Goal: Task Accomplishment & Management: Complete application form

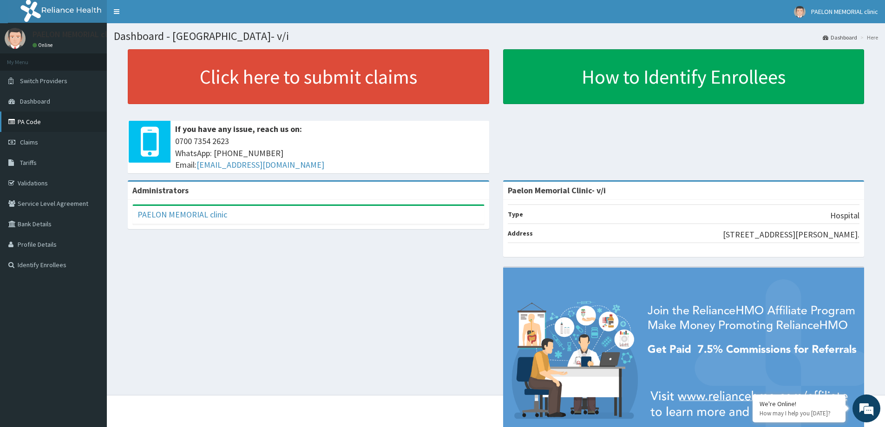
click at [47, 118] on link "PA Code" at bounding box center [53, 122] width 107 height 20
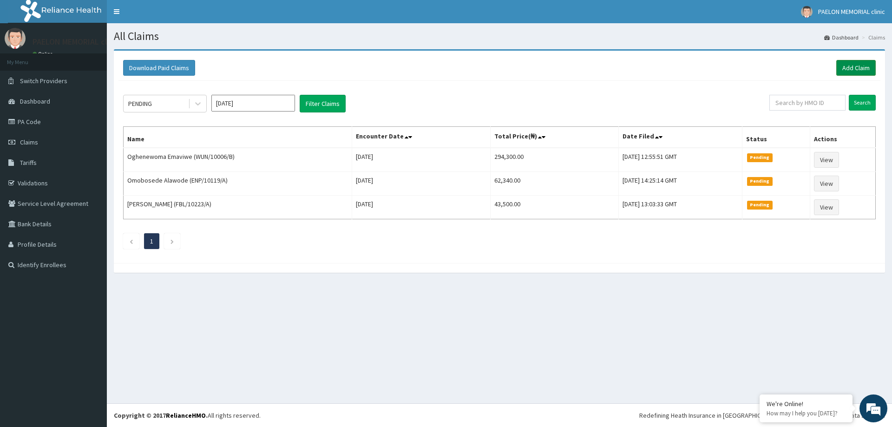
click at [858, 72] on link "Add Claim" at bounding box center [855, 68] width 39 height 16
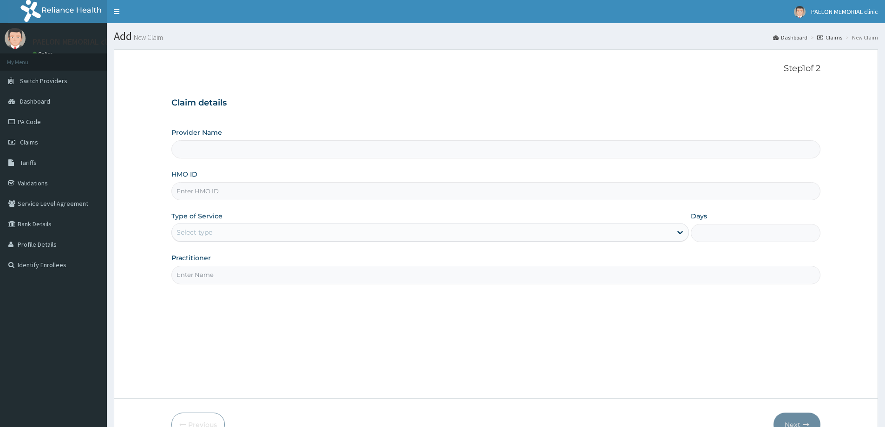
click at [259, 193] on input "HMO ID" at bounding box center [495, 191] width 649 height 18
type input "Paelon Memorial Clinic- v/i"
paste input "KIL/10003/B"
type input "KIL/10003/B"
click at [249, 229] on div "Select type" at bounding box center [422, 232] width 500 height 15
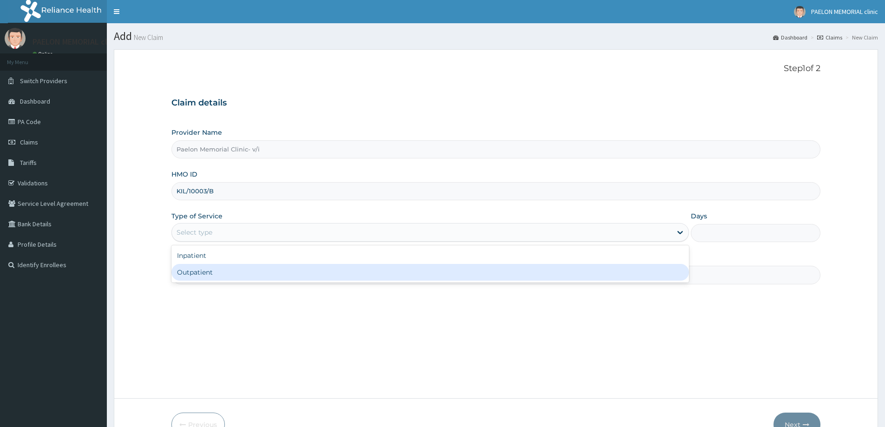
click at [228, 270] on div "Outpatient" at bounding box center [430, 272] width 518 height 17
type input "1"
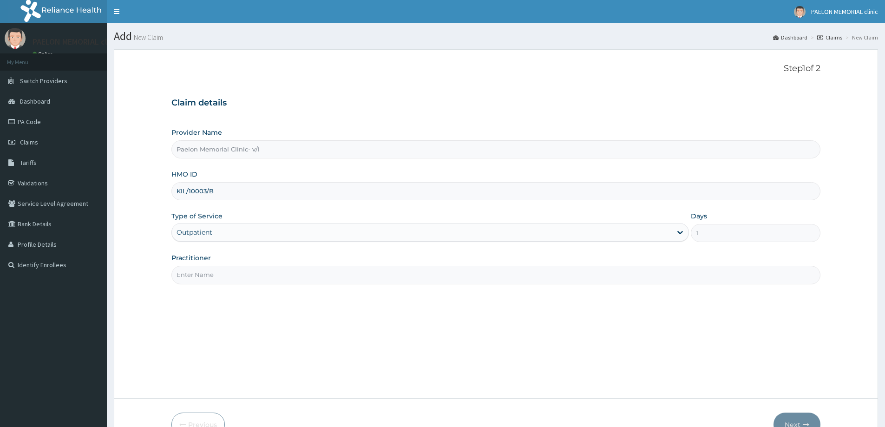
click at [235, 279] on input "Practitioner" at bounding box center [495, 275] width 649 height 18
type input "d"
type input "a"
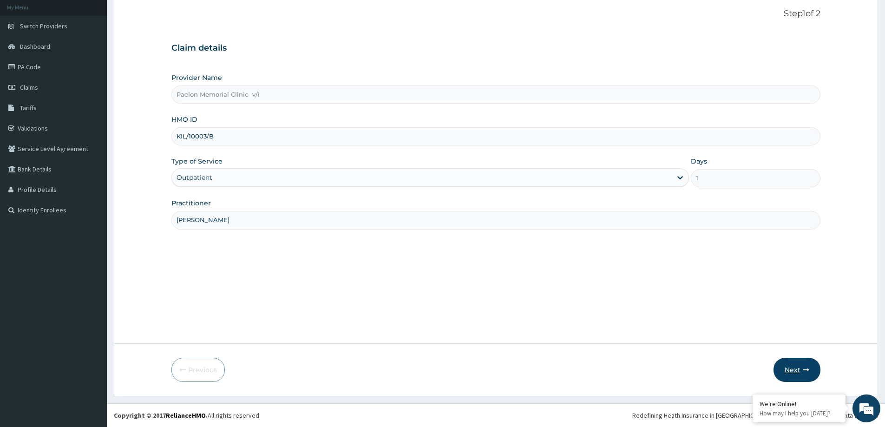
type input "DR ABUDU"
click at [796, 366] on button "Next" at bounding box center [797, 370] width 47 height 24
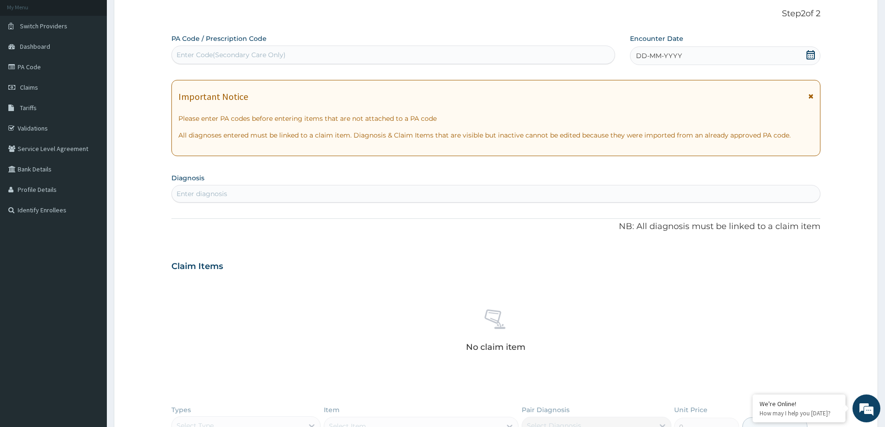
scroll to position [0, 0]
click at [337, 54] on div "Enter Code(Secondary Care Only)" at bounding box center [393, 54] width 443 height 15
paste input "KIL/10003/B"
type input "KIL/10003/B"
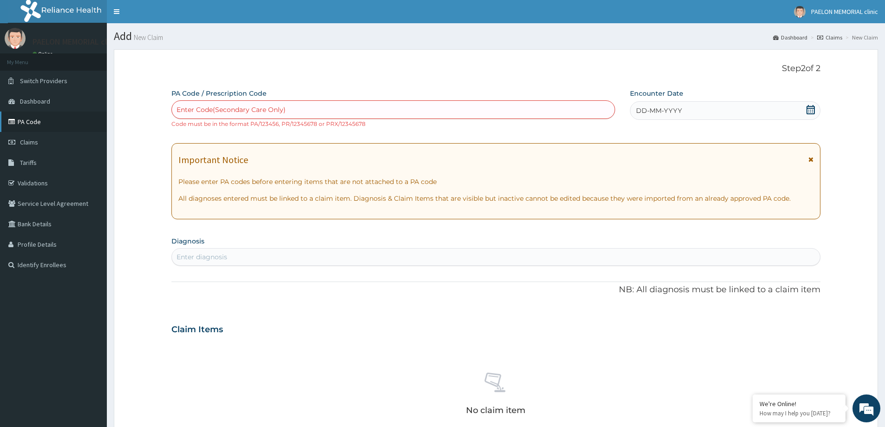
click at [67, 126] on link "PA Code" at bounding box center [53, 122] width 107 height 20
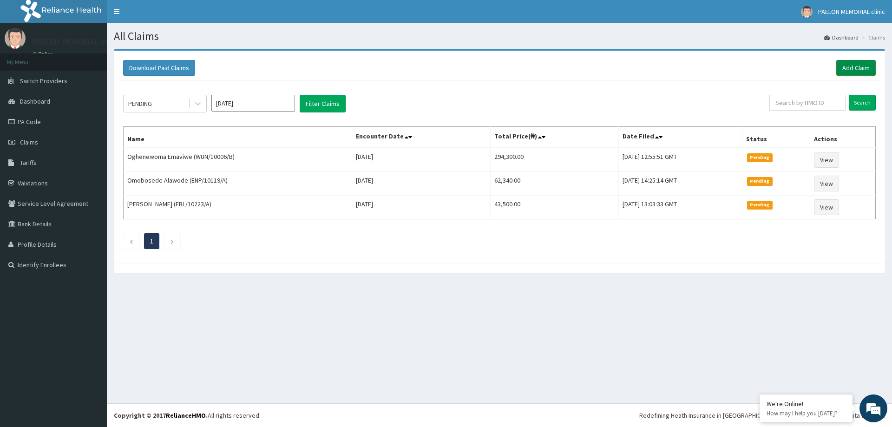
click at [855, 66] on link "Add Claim" at bounding box center [855, 68] width 39 height 16
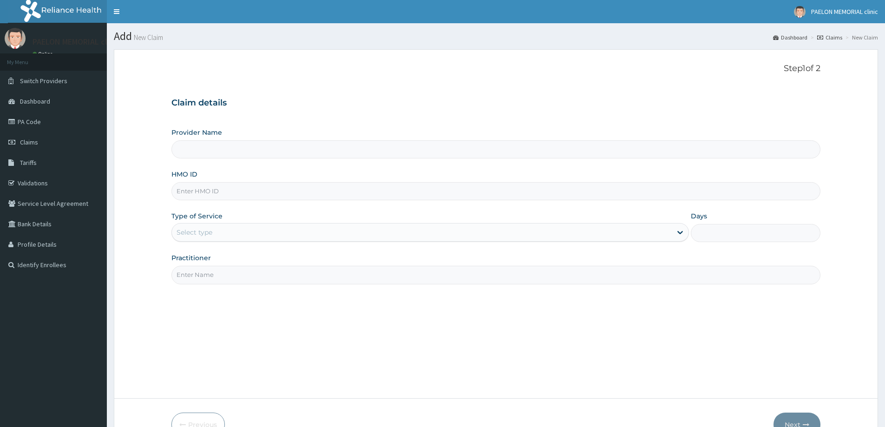
click at [197, 194] on input "HMO ID" at bounding box center [495, 191] width 649 height 18
type input "KIL/10003/B"
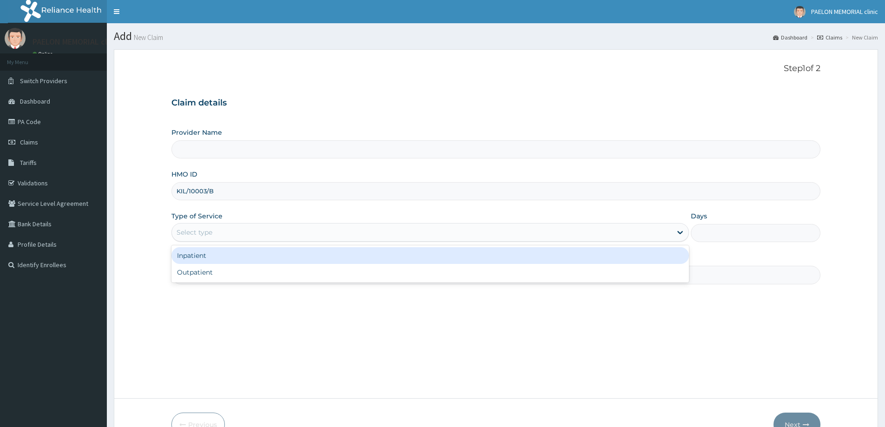
click at [204, 230] on div "Select type" at bounding box center [195, 232] width 36 height 9
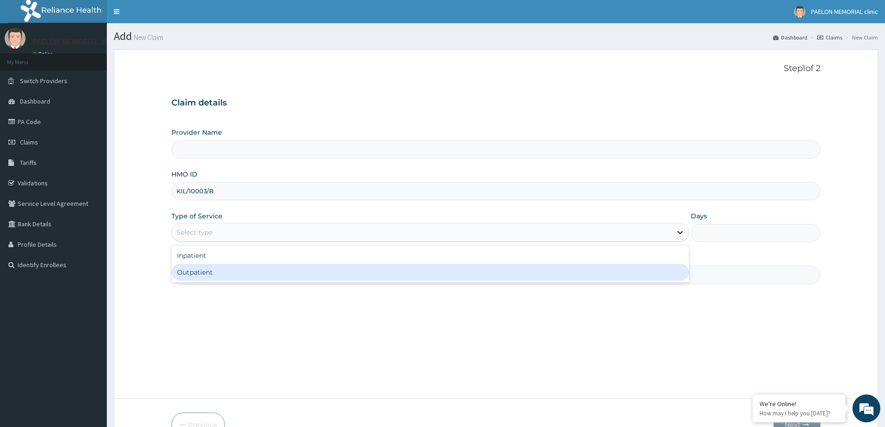
drag, startPoint x: 198, startPoint y: 272, endPoint x: 230, endPoint y: 277, distance: 31.5
click at [198, 272] on div "Outpatient" at bounding box center [430, 272] width 518 height 17
type input "1"
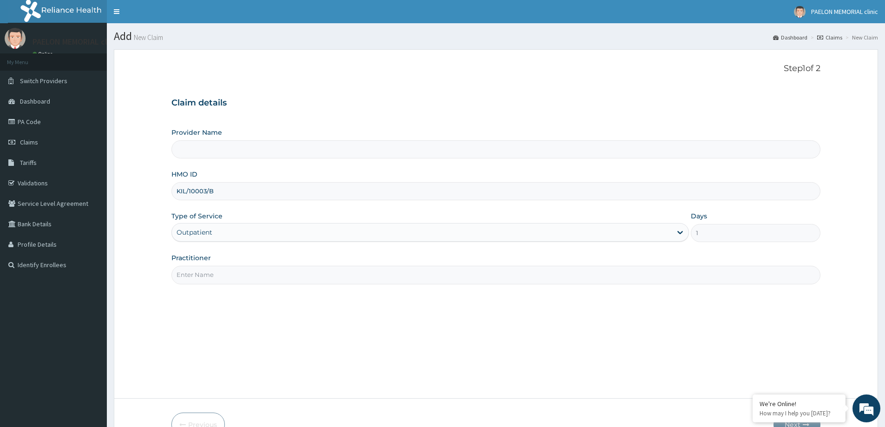
click at [230, 277] on input "Practitioner" at bounding box center [495, 275] width 649 height 18
type input "Paelon Memorial Clinic- v/i"
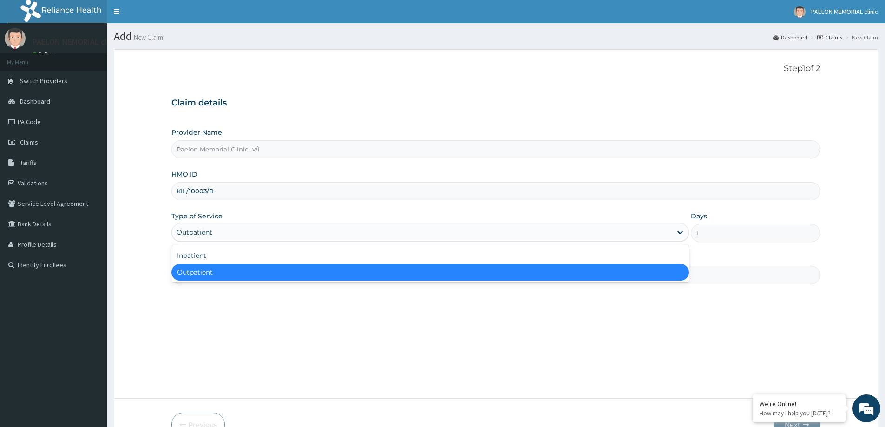
click at [245, 230] on div "Outpatient" at bounding box center [422, 232] width 500 height 15
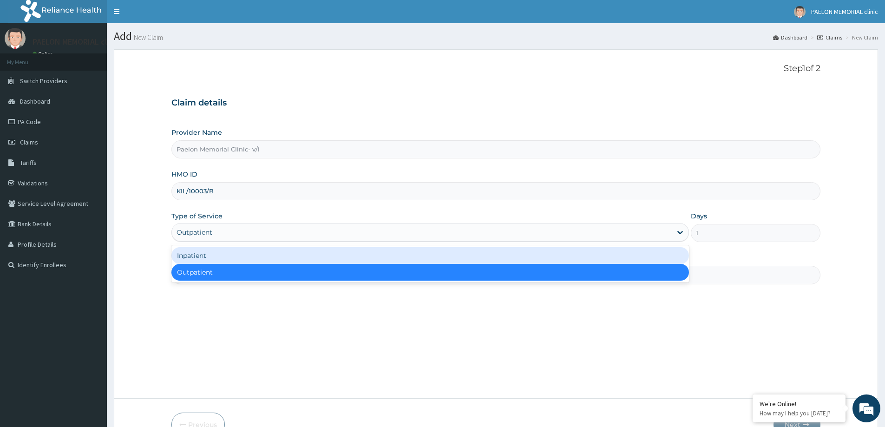
click at [223, 252] on div "Inpatient" at bounding box center [430, 255] width 518 height 17
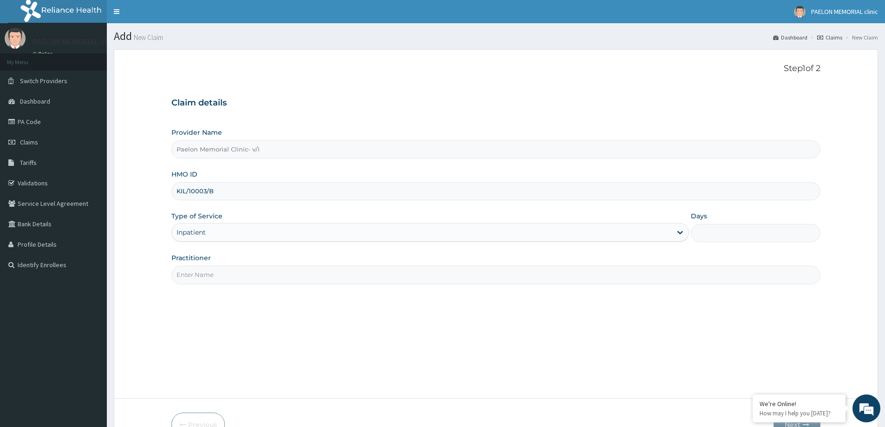
click at [719, 235] on input "Days" at bounding box center [756, 233] width 130 height 18
type input "2"
click at [387, 273] on input "Practitioner" at bounding box center [495, 275] width 649 height 18
click at [228, 275] on input "Practitioner" at bounding box center [495, 275] width 649 height 18
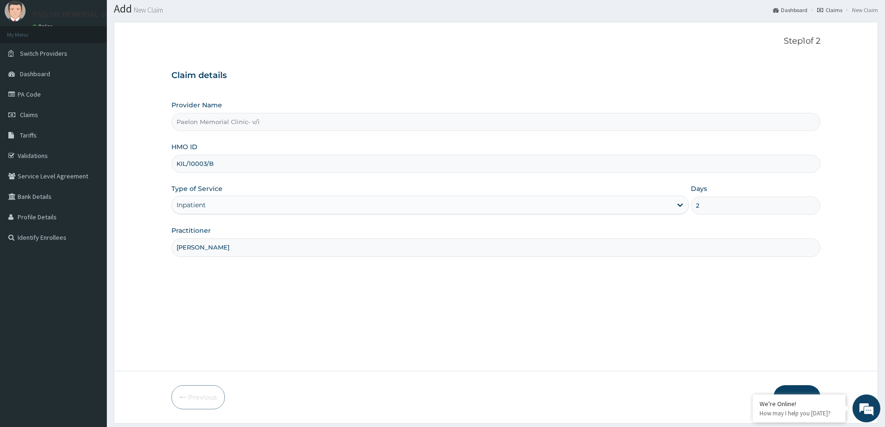
scroll to position [55, 0]
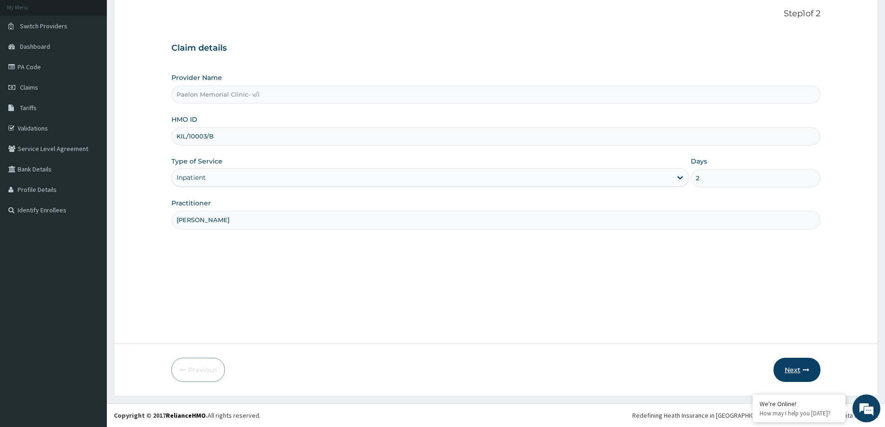
type input "DR ABUDU"
click at [788, 369] on button "Next" at bounding box center [797, 370] width 47 height 24
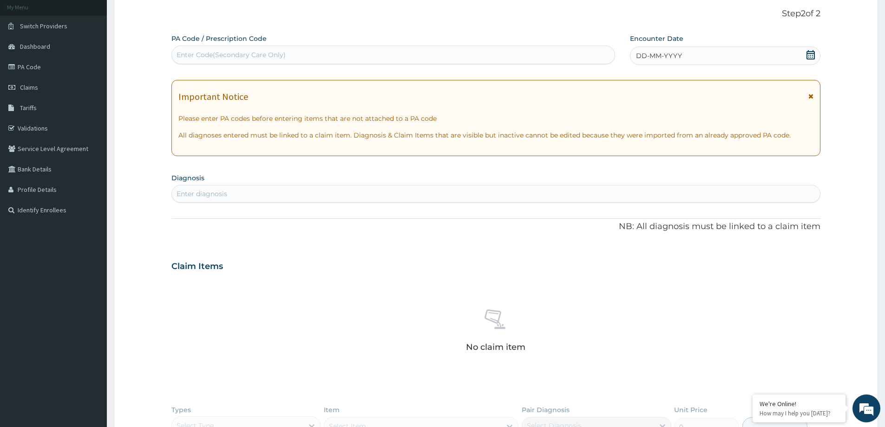
click at [328, 54] on div "Enter Code(Secondary Care Only)" at bounding box center [393, 54] width 443 height 15
drag, startPoint x: 328, startPoint y: 54, endPoint x: 272, endPoint y: 164, distance: 122.8
click at [272, 164] on div "PA Code / Prescription Code Select is focused ,type to refine list, press Down …" at bounding box center [495, 270] width 649 height 472
click at [300, 57] on div "Enter Code(Secondary Care Only)" at bounding box center [393, 54] width 443 height 15
paste input "PA/200F55"
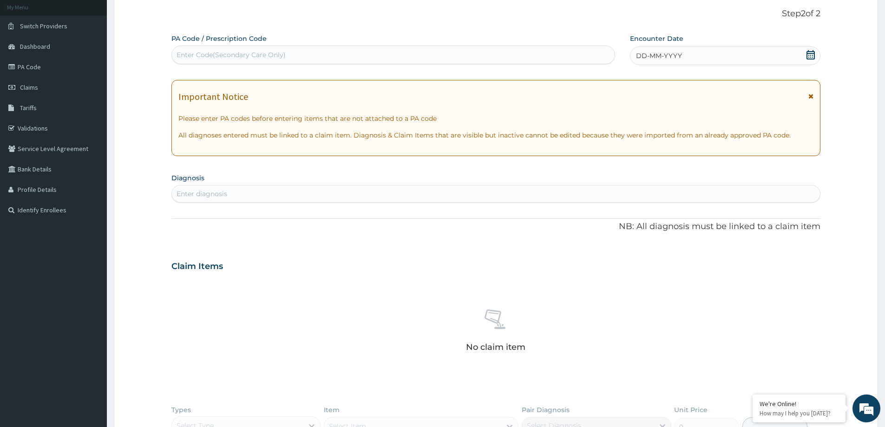
type input "PA/200F55"
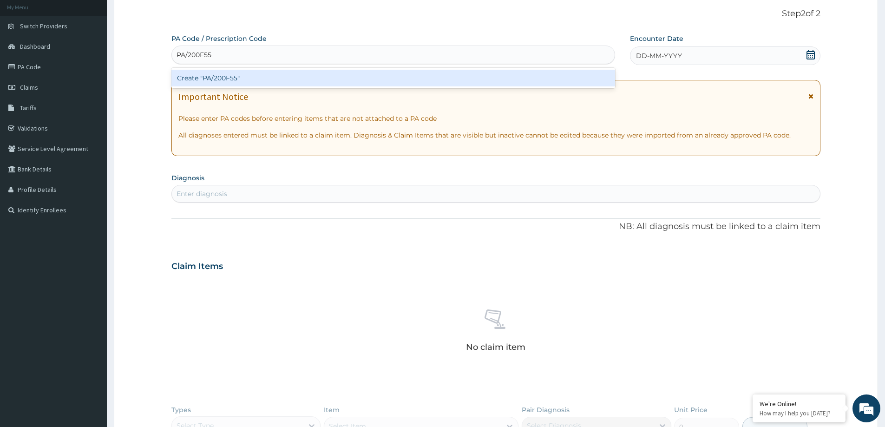
click at [288, 72] on div "Create "PA/200F55"" at bounding box center [393, 78] width 444 height 17
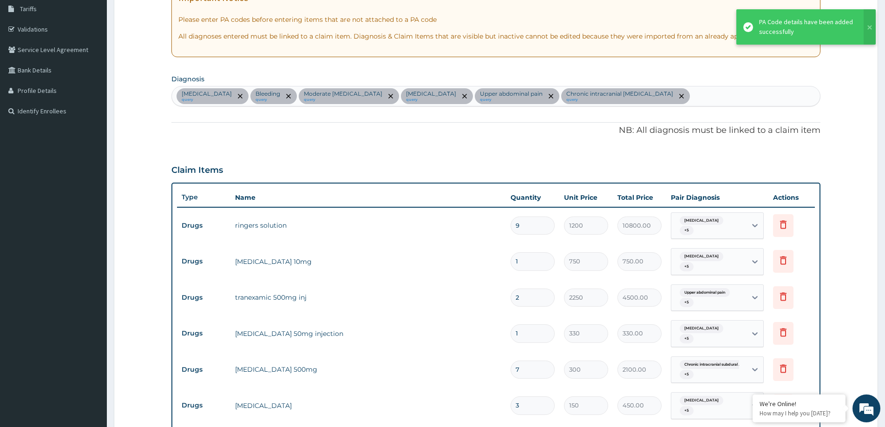
scroll to position [20, 0]
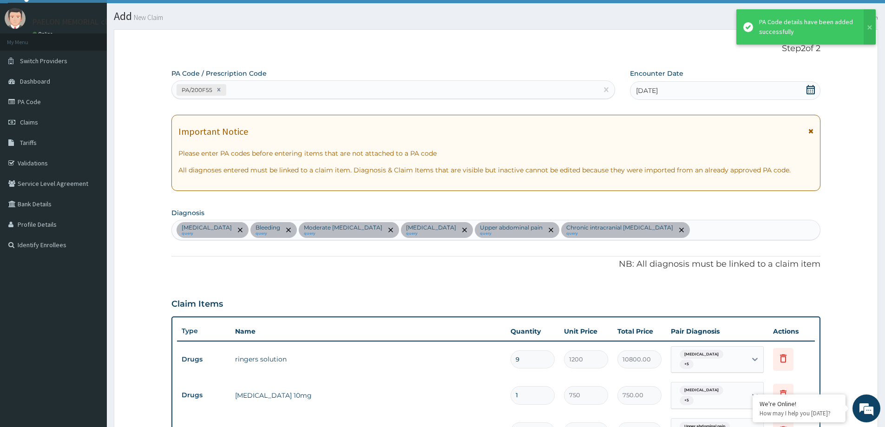
click at [325, 89] on div "PA/200F55" at bounding box center [385, 89] width 426 height 15
paste input "PA/68E28A"
type input "PA/68E28A"
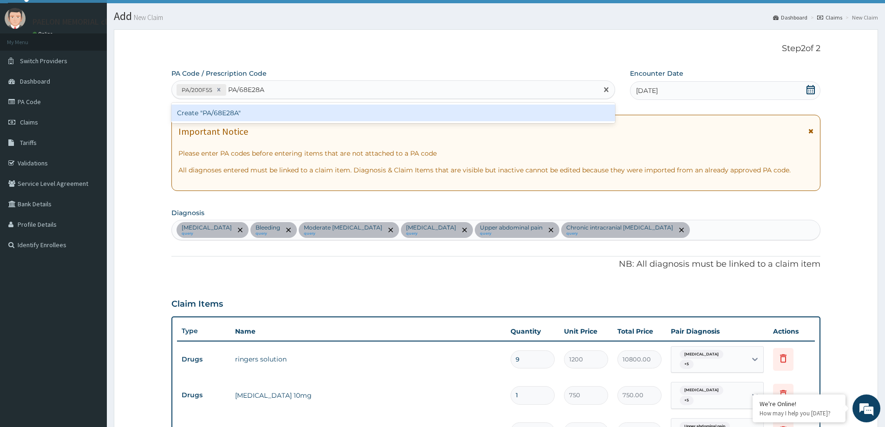
click at [317, 107] on div "Create "PA/68E28A"" at bounding box center [393, 113] width 444 height 17
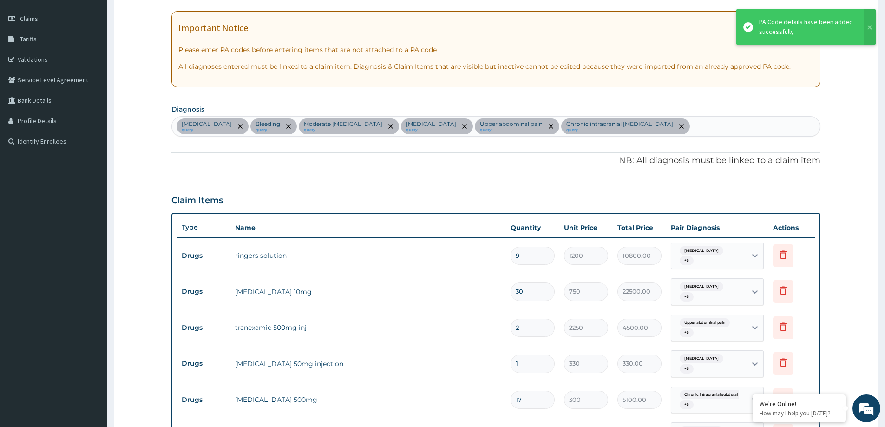
scroll to position [66, 0]
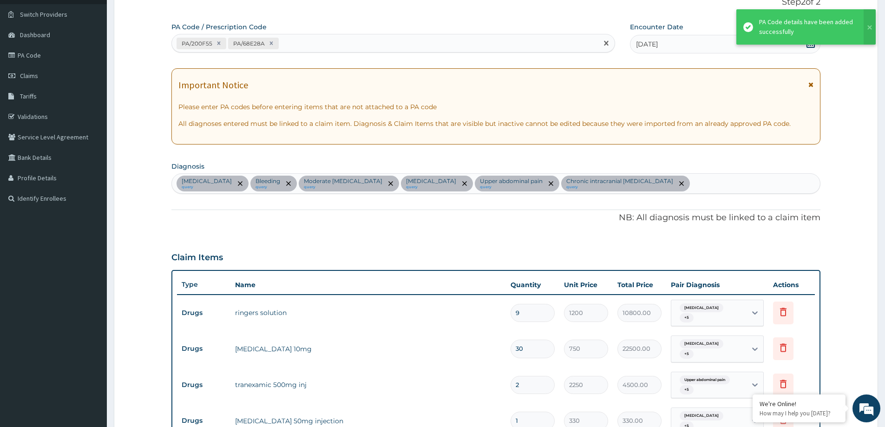
click at [366, 46] on div "PA/200F55 PA/68E28A" at bounding box center [385, 43] width 426 height 15
paste input "PA/B6F7D1"
type input "PA/B6F7D1"
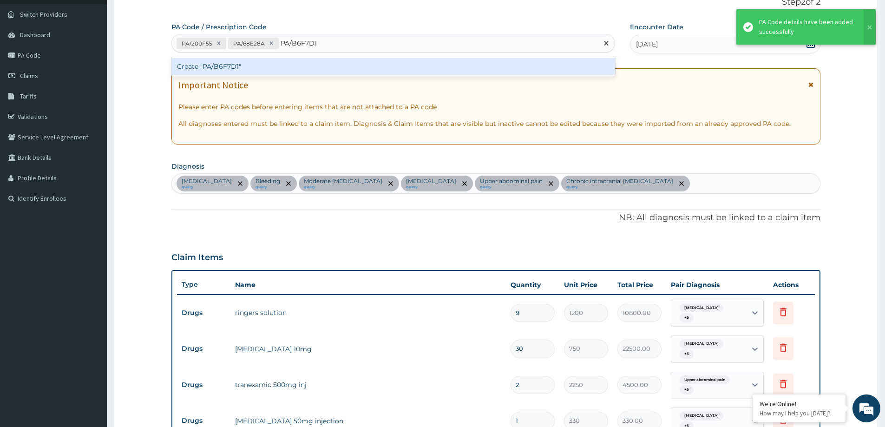
click at [362, 65] on div "Create "PA/B6F7D1"" at bounding box center [393, 66] width 444 height 17
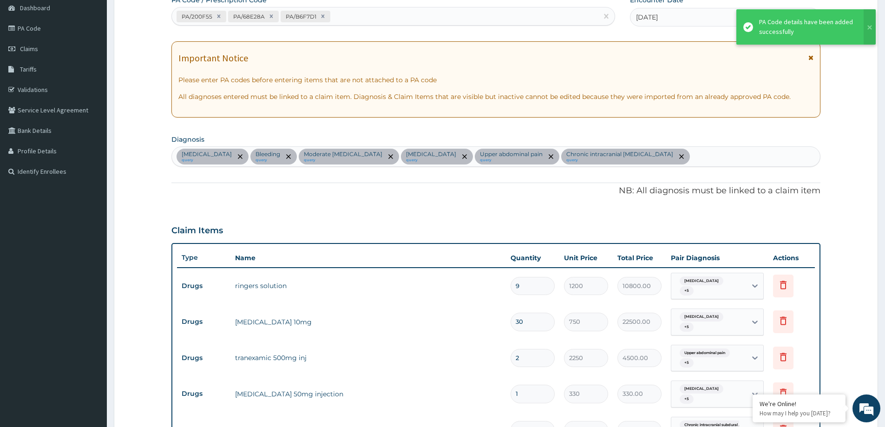
scroll to position [0, 0]
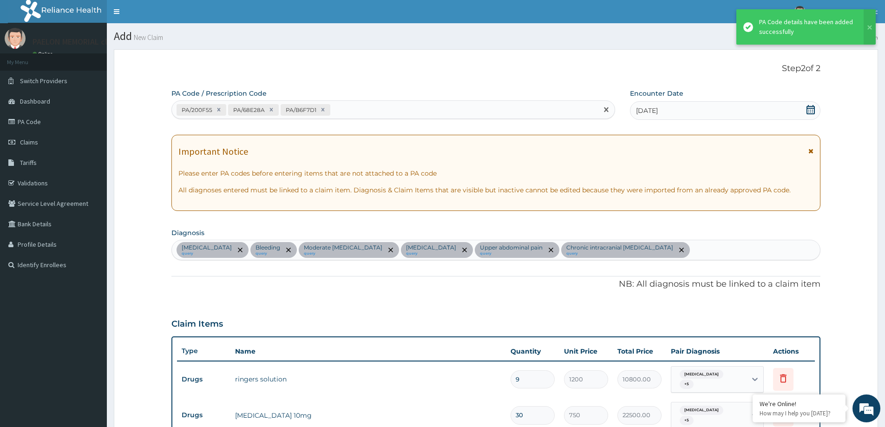
click at [367, 108] on div "PA/200F55 PA/68E28A PA/B6F7D1" at bounding box center [385, 109] width 426 height 15
paste input "PA/E738D2"
type input "PA/E738D2"
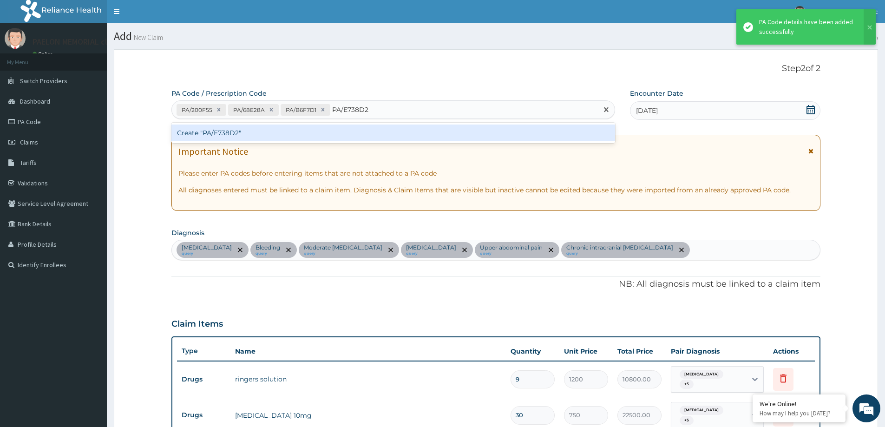
click at [352, 131] on div "Create "PA/E738D2"" at bounding box center [393, 133] width 444 height 17
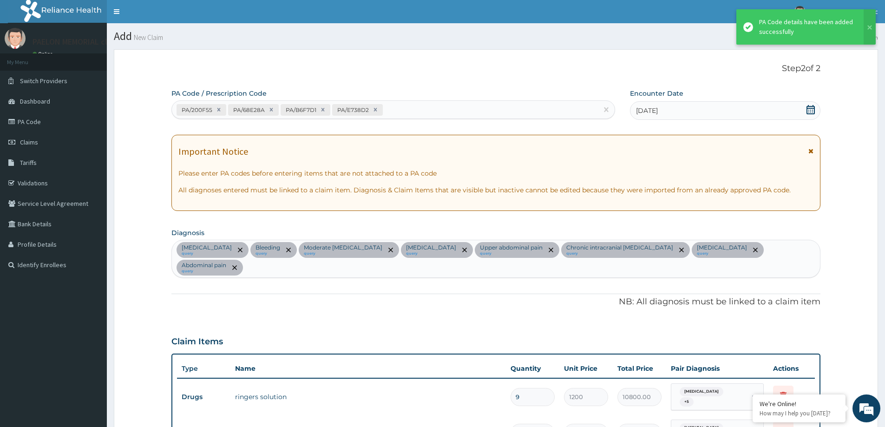
click at [434, 106] on div "PA/200F55 PA/68E28A PA/B6F7D1 PA/E738D2" at bounding box center [385, 109] width 426 height 15
paste input "PA/85818F"
type input "PA/85818F"
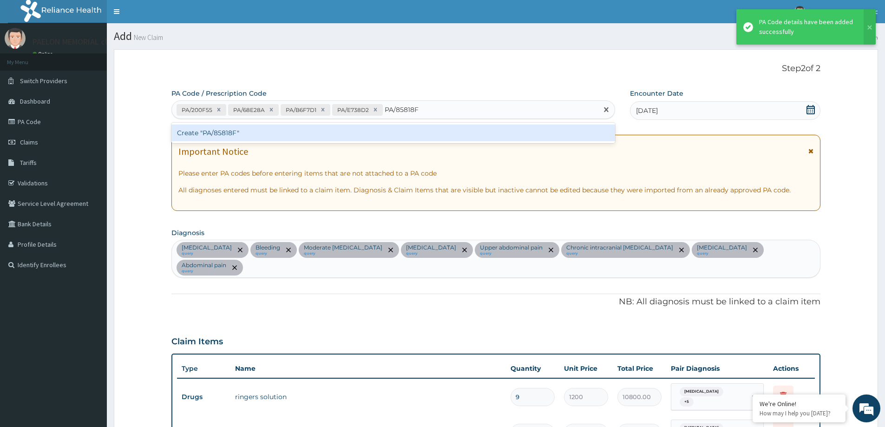
click at [418, 134] on div "Create "PA/85818F"" at bounding box center [393, 133] width 444 height 17
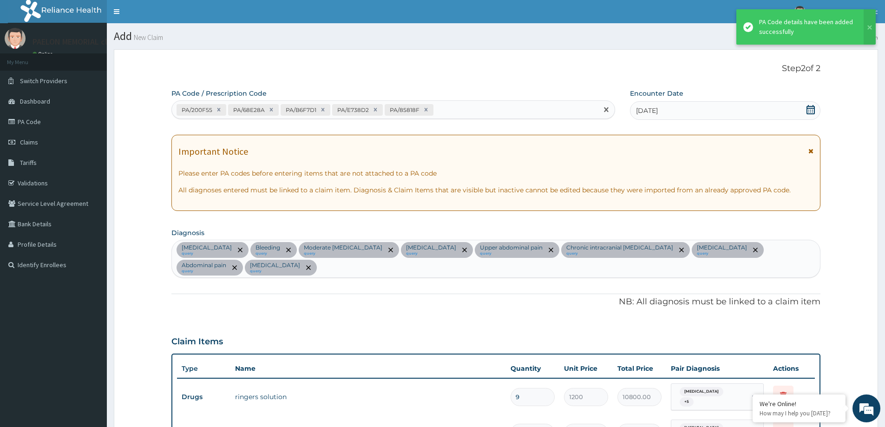
click at [441, 111] on div "PA/200F55 PA/68E28A PA/B6F7D1 PA/E738D2 PA/85818F" at bounding box center [385, 109] width 426 height 15
paste input "PA/87ED73"
type input "PA/87ED73"
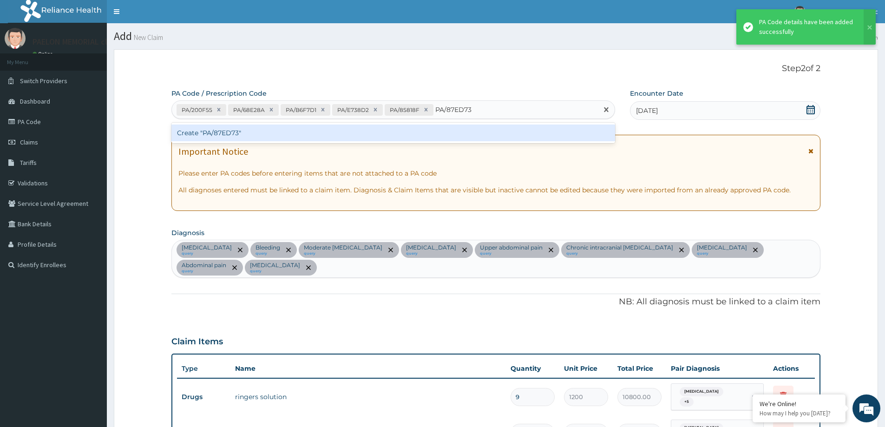
click at [443, 135] on div "Create "PA/87ED73"" at bounding box center [393, 133] width 444 height 17
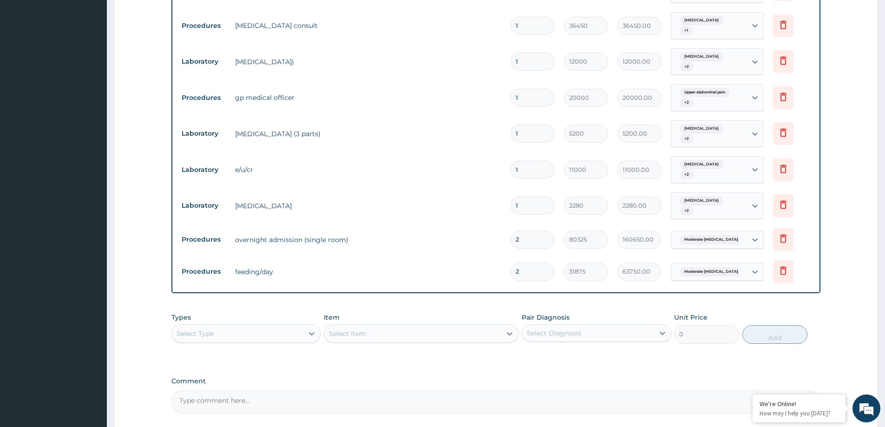
scroll to position [763, 0]
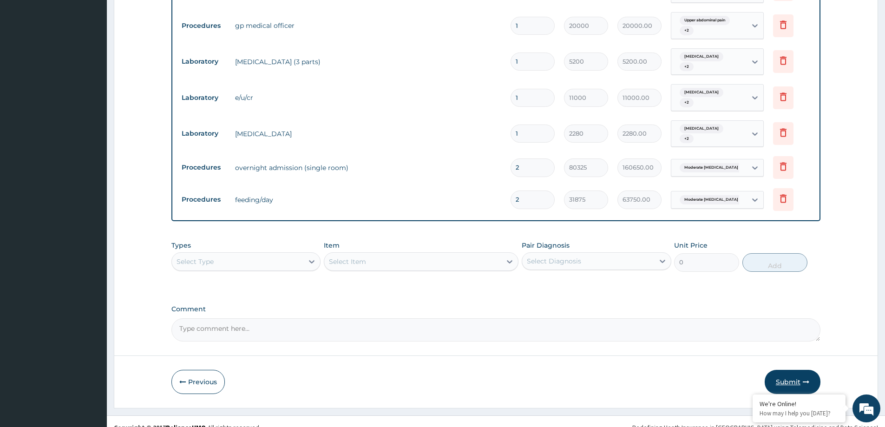
click at [797, 370] on button "Submit" at bounding box center [793, 382] width 56 height 24
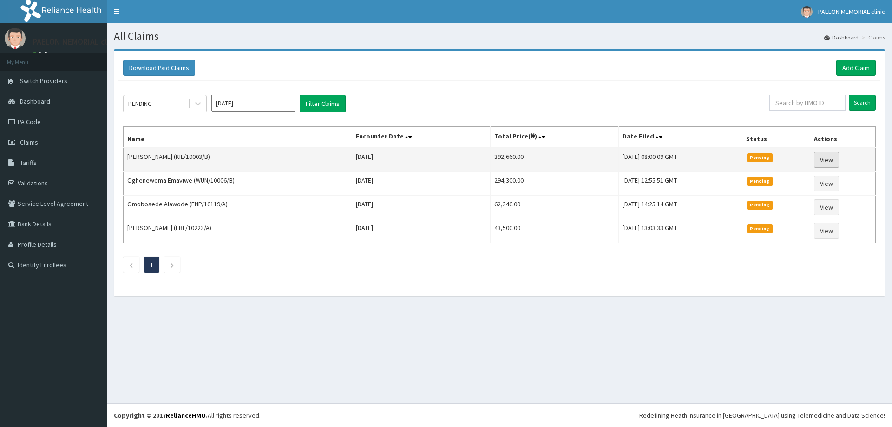
click at [824, 159] on link "View" at bounding box center [826, 160] width 25 height 16
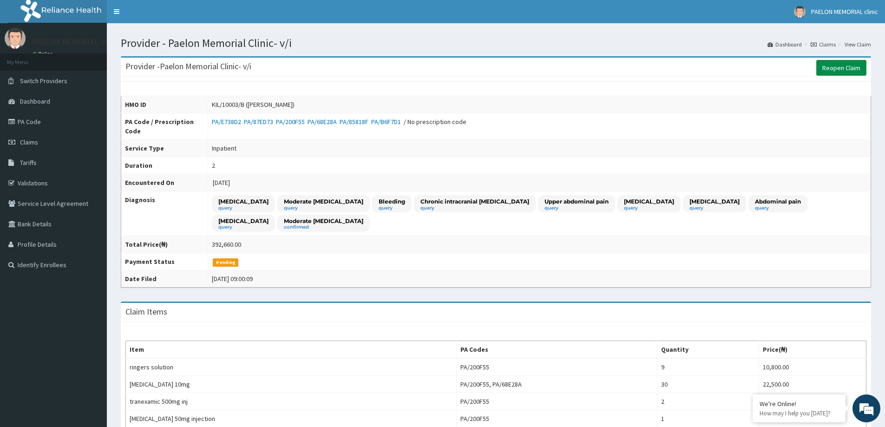
click at [838, 68] on link "Reopen Claim" at bounding box center [841, 68] width 50 height 16
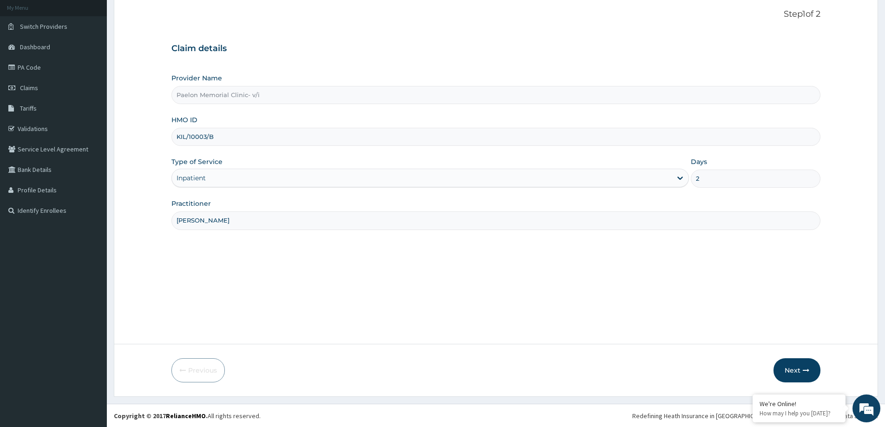
scroll to position [55, 0]
click at [799, 368] on button "Next" at bounding box center [797, 370] width 47 height 24
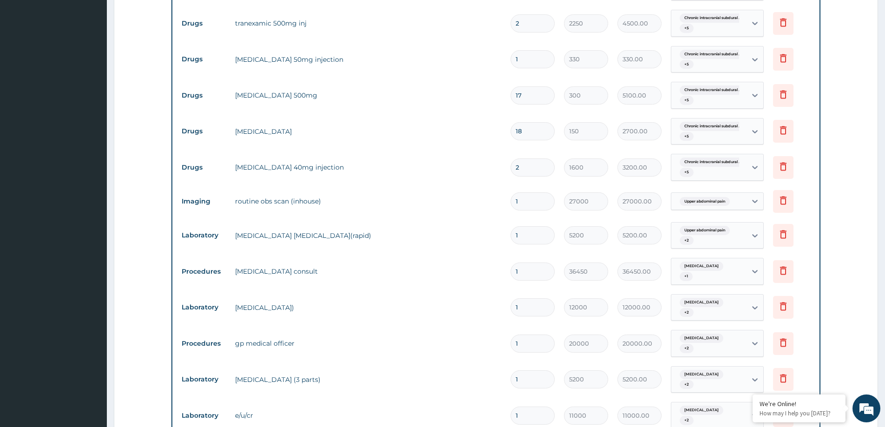
scroll to position [724, 0]
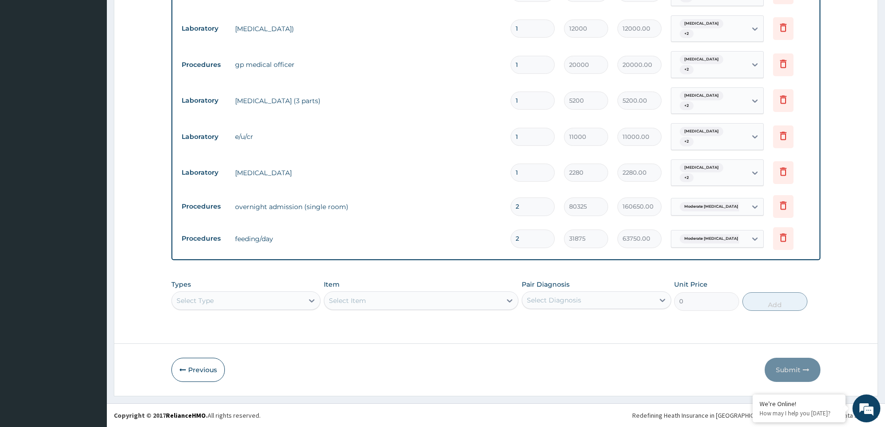
click at [275, 305] on div "Select Type" at bounding box center [245, 300] width 149 height 19
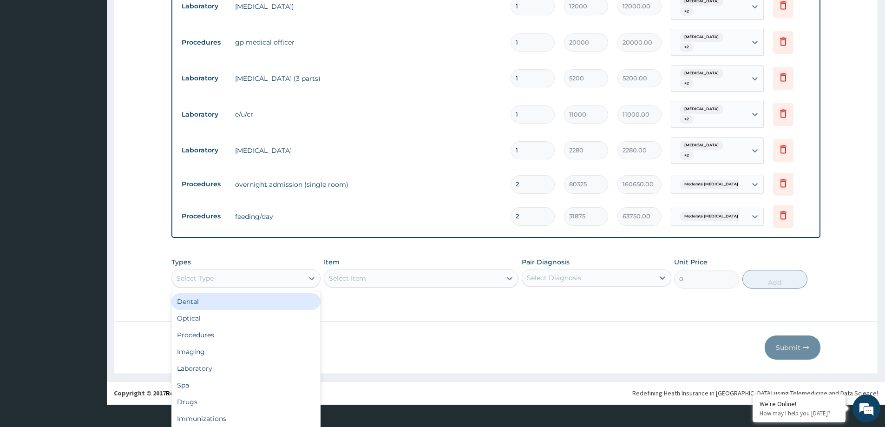
scroll to position [26, 0]
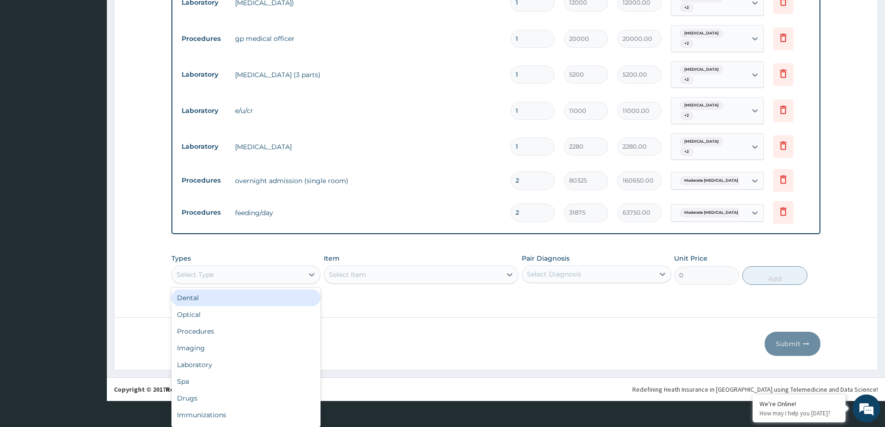
type input "P"
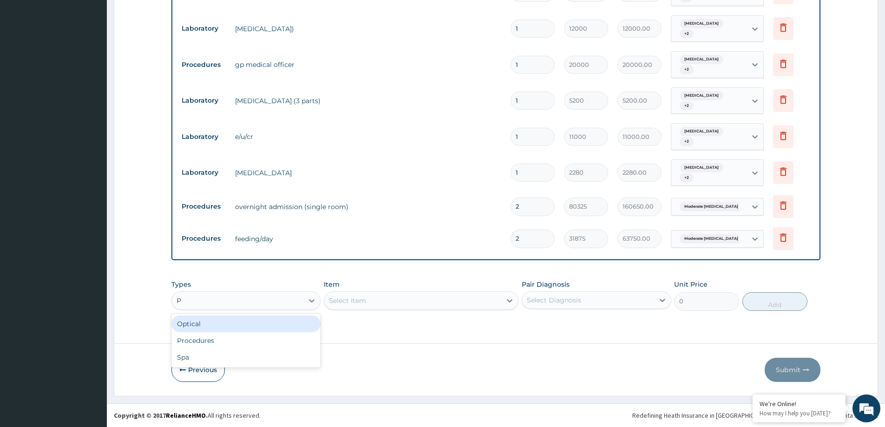
scroll to position [0, 0]
click at [249, 341] on div "Procedures" at bounding box center [245, 340] width 149 height 17
click at [577, 309] on div "Select Diagnosis" at bounding box center [596, 300] width 149 height 18
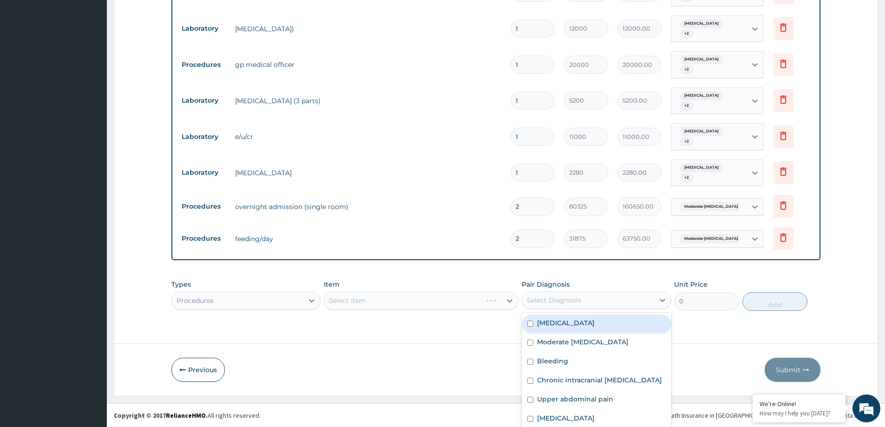
scroll to position [25, 0]
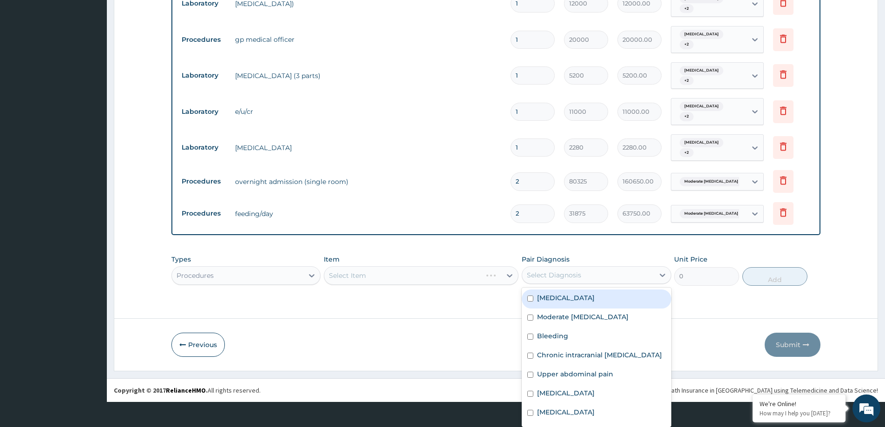
drag, startPoint x: 554, startPoint y: 292, endPoint x: 545, endPoint y: 321, distance: 29.8
click at [551, 301] on div "Malaria" at bounding box center [596, 298] width 149 height 19
checkbox input "true"
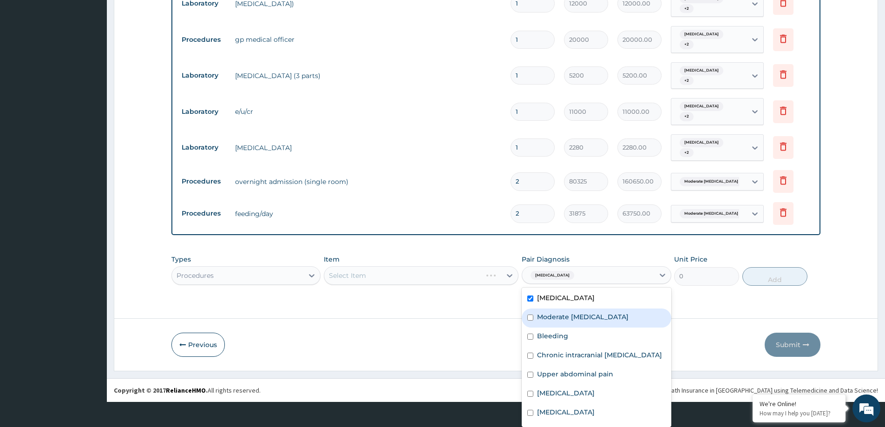
click at [545, 321] on label "Moderate hyperemesis gravidarum" at bounding box center [583, 316] width 92 height 9
checkbox input "true"
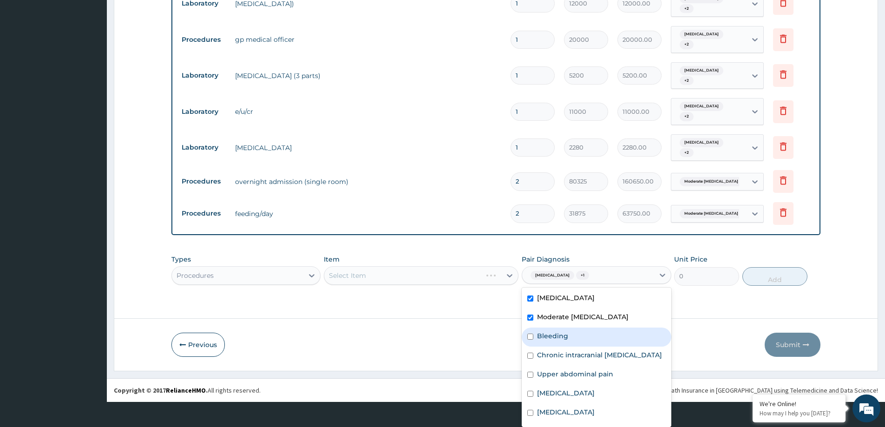
click at [545, 340] on label "Bleeding" at bounding box center [552, 335] width 31 height 9
checkbox input "true"
click at [546, 356] on label "Chronic intracranial subdural hematoma" at bounding box center [599, 354] width 125 height 9
click at [548, 366] on div "Chronic intracranial subdural hematoma" at bounding box center [596, 356] width 149 height 19
click at [550, 360] on label "Chronic intracranial subdural hematoma" at bounding box center [599, 354] width 125 height 9
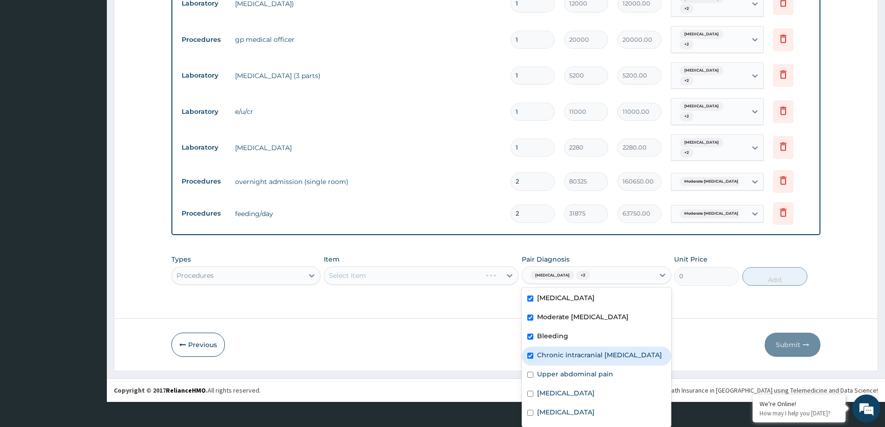
checkbox input "true"
click at [544, 379] on label "Upper abdominal pain" at bounding box center [575, 373] width 76 height 9
checkbox input "true"
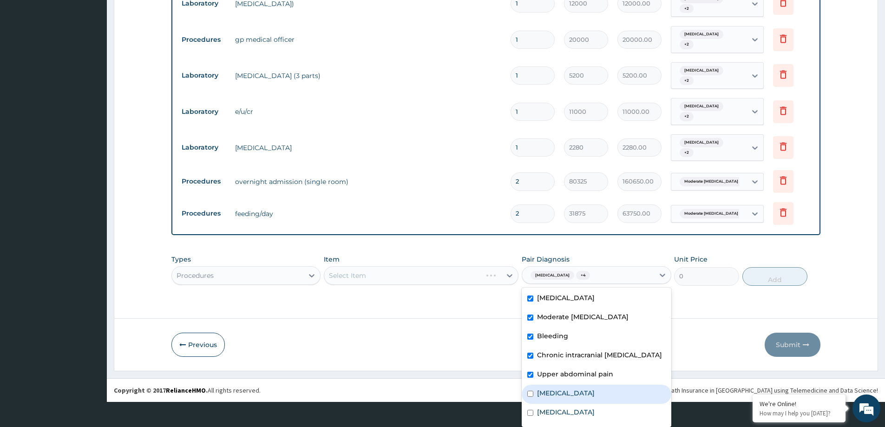
click at [545, 398] on label "Nausea and vomiting" at bounding box center [566, 392] width 58 height 9
checkbox input "true"
click at [546, 414] on div "Mild hyperemesis gravidarum" at bounding box center [596, 413] width 149 height 19
checkbox input "true"
click at [464, 275] on div "Item Select Item" at bounding box center [421, 270] width 195 height 31
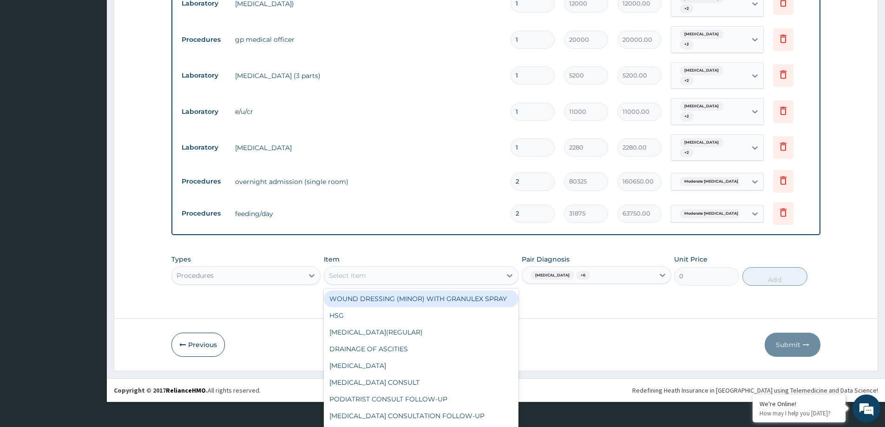
scroll to position [26, 0]
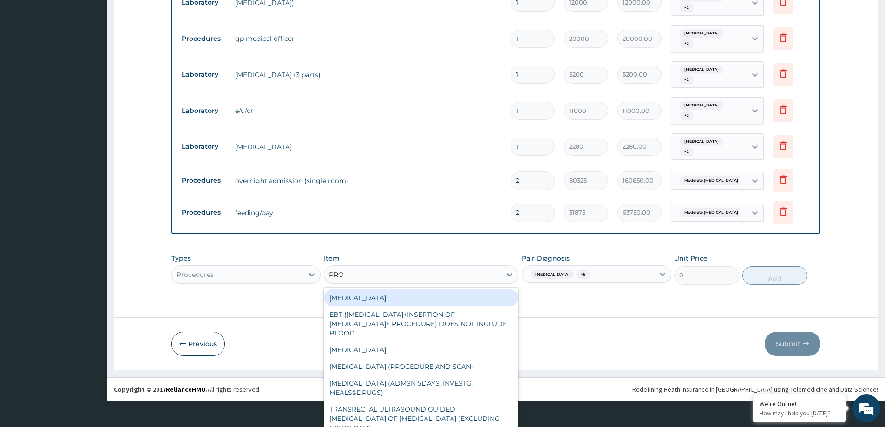
type input "PROF"
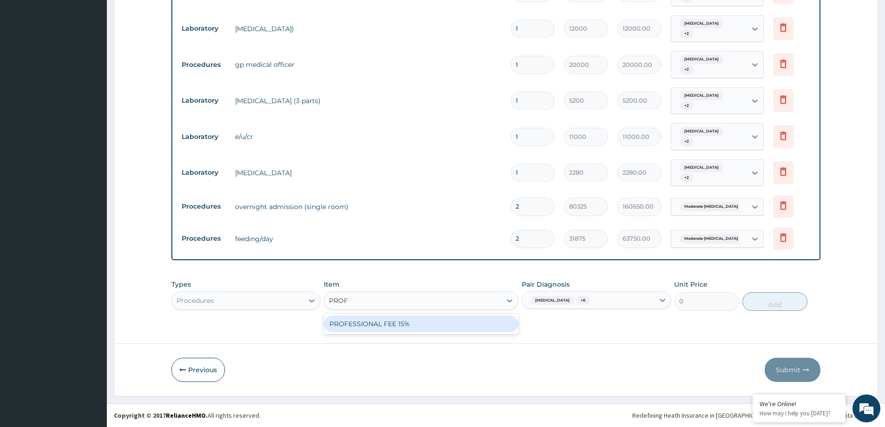
click at [433, 324] on div "PROFESSIONAL FEE 15%" at bounding box center [421, 323] width 195 height 17
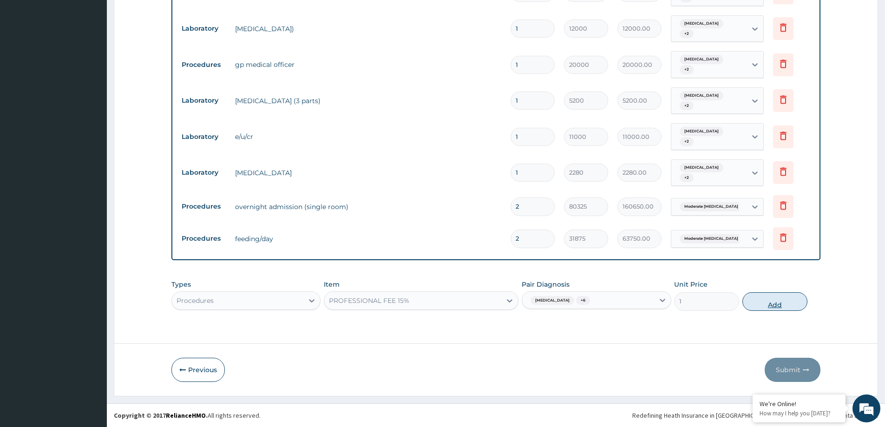
click at [784, 305] on button "Add" at bounding box center [774, 301] width 65 height 19
type input "0"
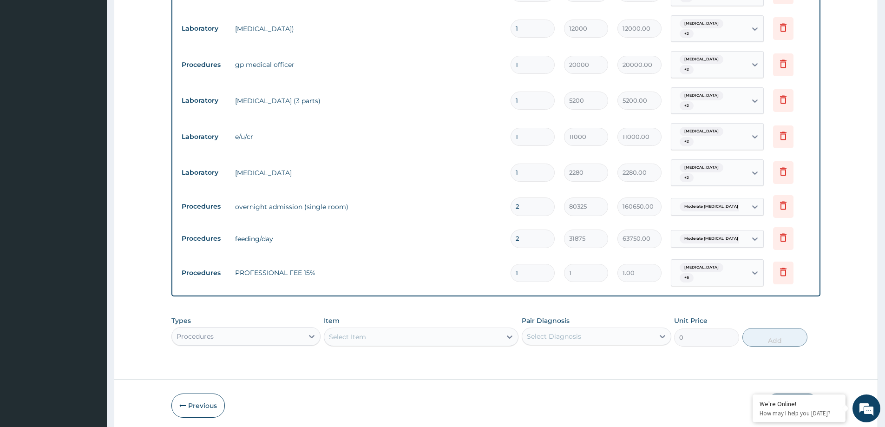
type input "0.00"
type input "5"
type input "5.00"
type input "58"
type input "58.00"
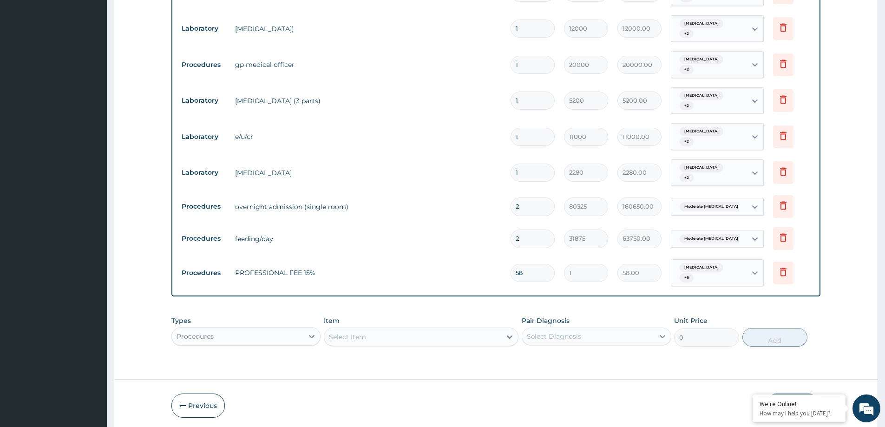
type input "588"
type input "588.00"
type input "5889"
type input "5889.00"
type input "58899"
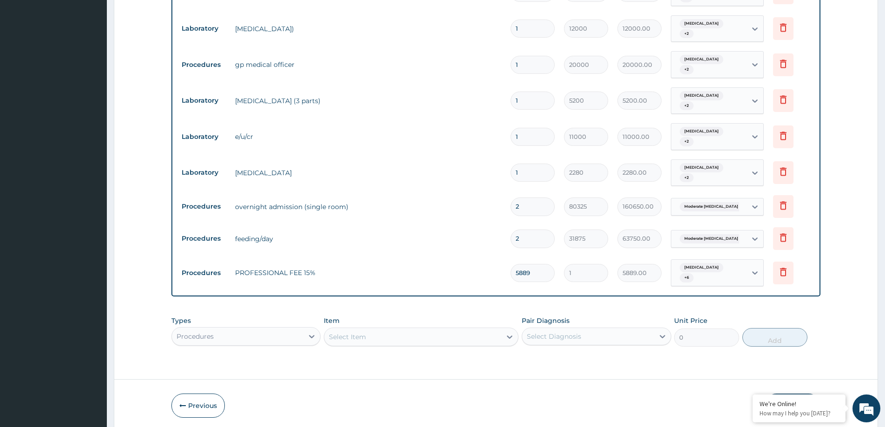
type input "58899.00"
type input "58899"
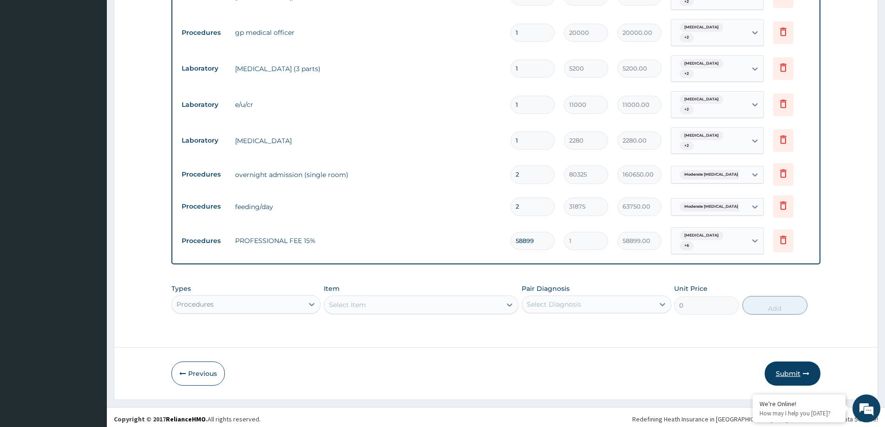
click at [792, 368] on button "Submit" at bounding box center [793, 373] width 56 height 24
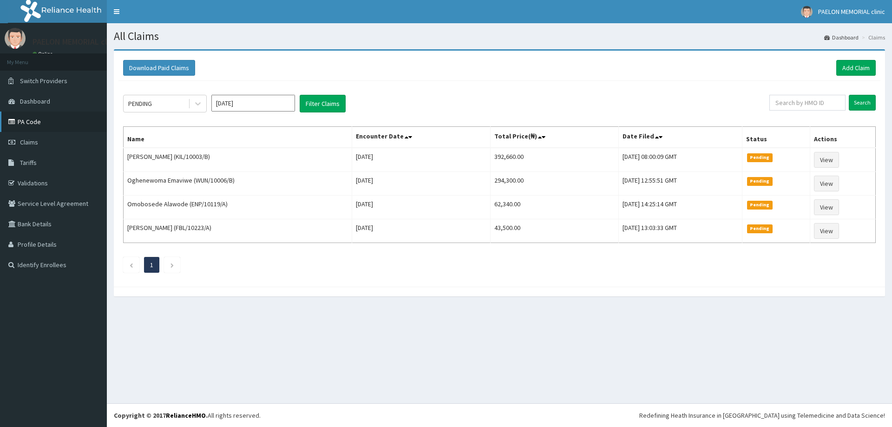
click at [39, 125] on link "PA Code" at bounding box center [53, 122] width 107 height 20
click at [263, 103] on input "[DATE]" at bounding box center [253, 103] width 84 height 17
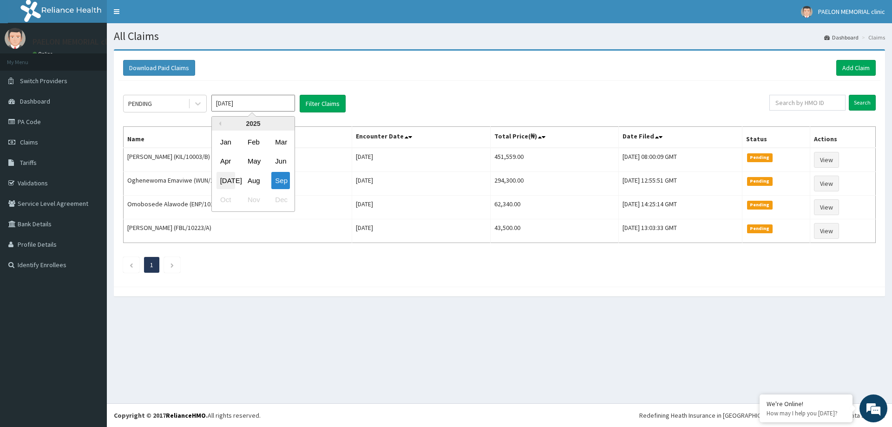
click at [227, 183] on div "[DATE]" at bounding box center [226, 180] width 19 height 17
type input "[DATE]"
click at [328, 100] on button "Filter Claims" at bounding box center [323, 104] width 46 height 18
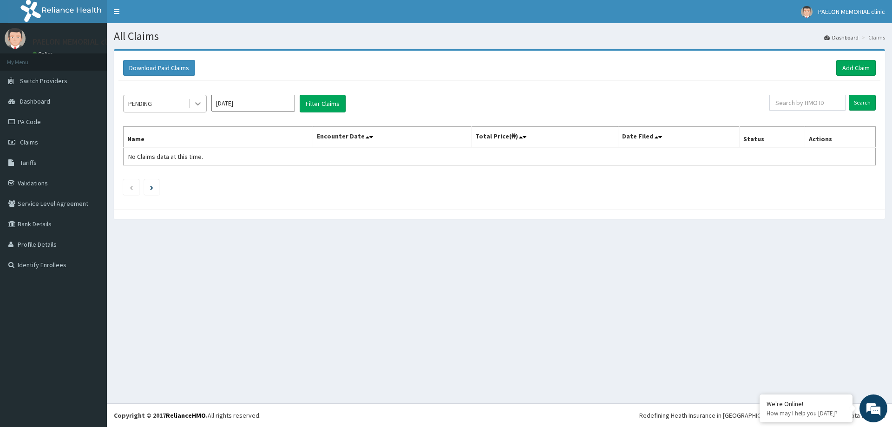
click at [197, 107] on icon at bounding box center [197, 103] width 9 height 9
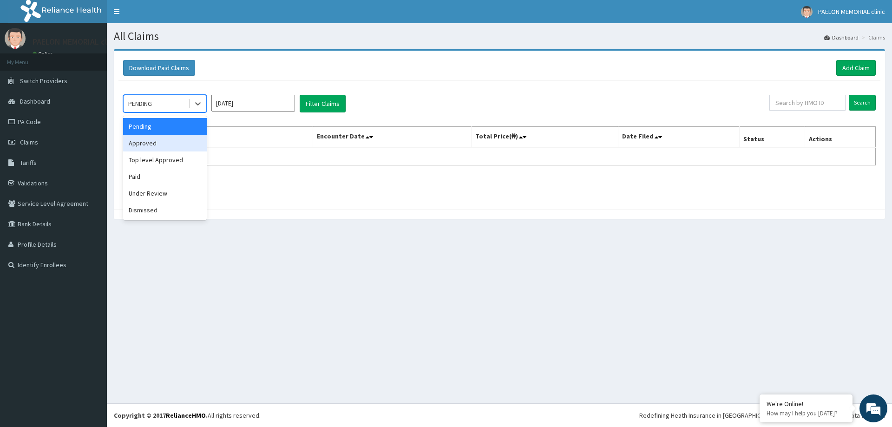
click at [171, 141] on div "Approved" at bounding box center [165, 143] width 84 height 17
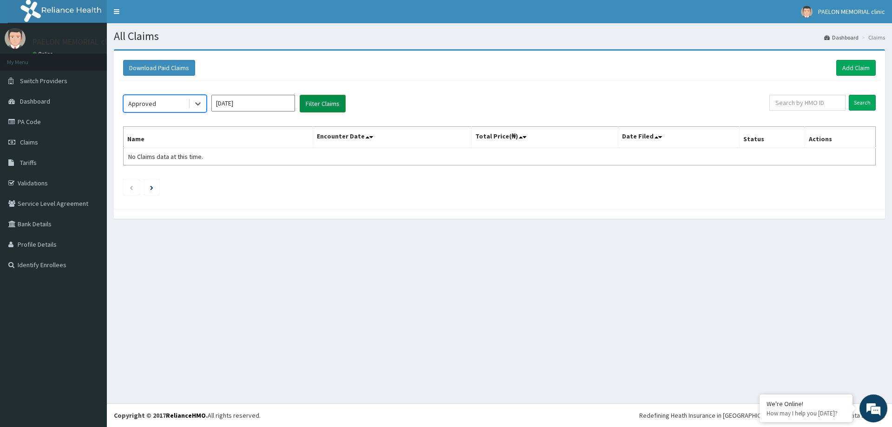
click at [318, 101] on button "Filter Claims" at bounding box center [323, 104] width 46 height 18
click at [315, 97] on button "Filter Claims" at bounding box center [323, 104] width 46 height 18
click at [192, 101] on div at bounding box center [198, 103] width 17 height 17
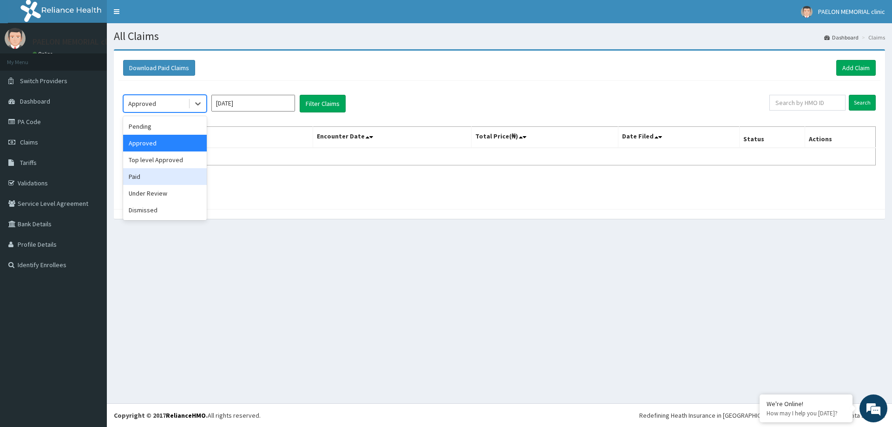
click at [176, 178] on div "Paid" at bounding box center [165, 176] width 84 height 17
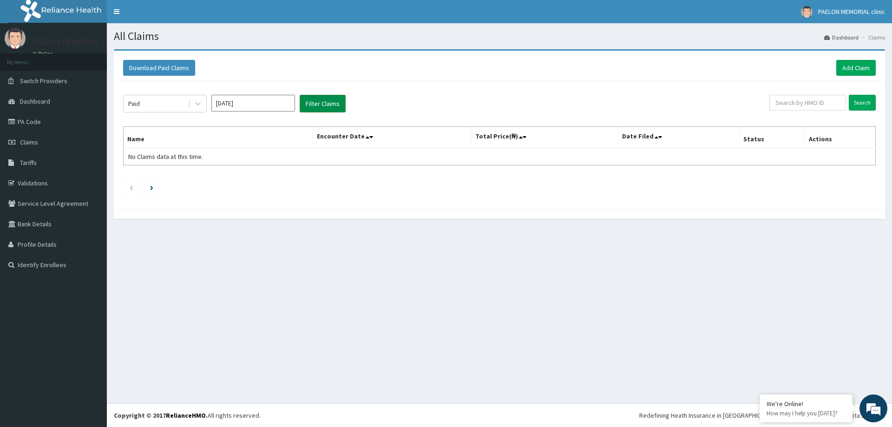
click at [323, 102] on button "Filter Claims" at bounding box center [323, 104] width 46 height 18
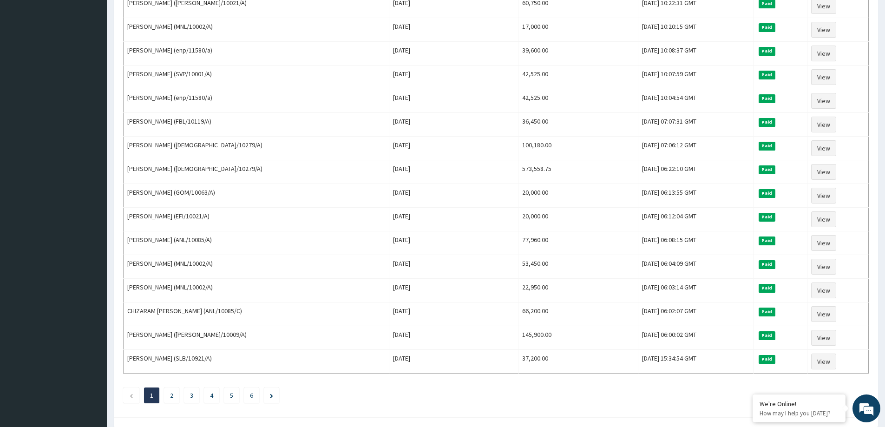
scroll to position [976, 0]
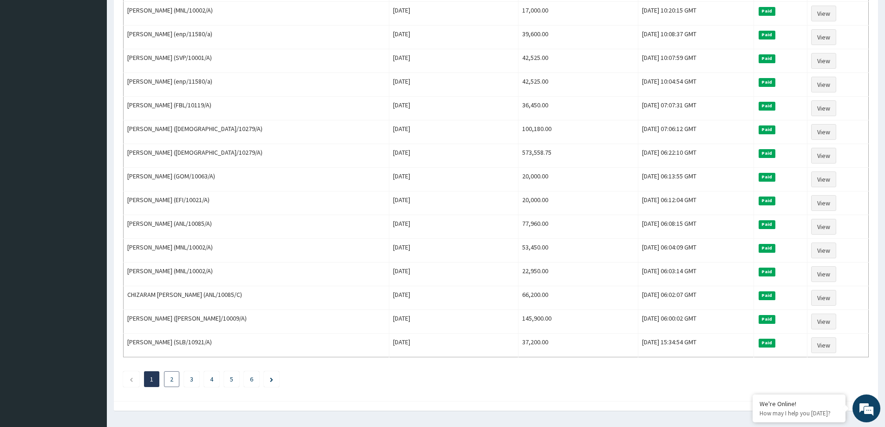
click at [170, 381] on link "2" at bounding box center [171, 379] width 3 height 8
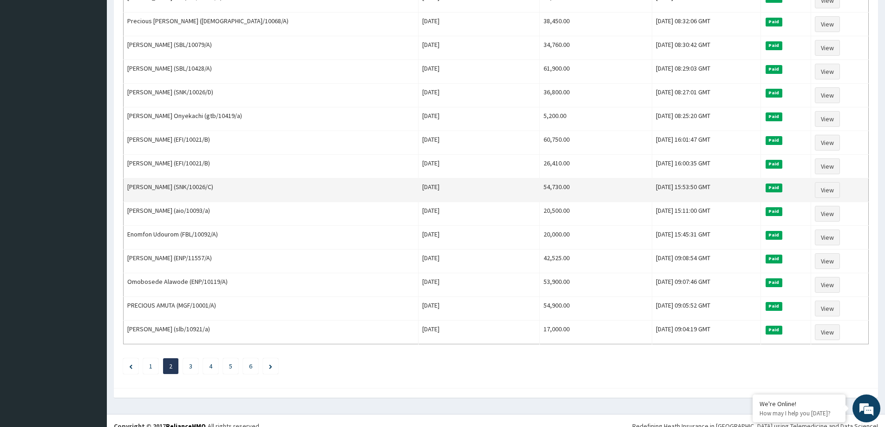
scroll to position [999, 0]
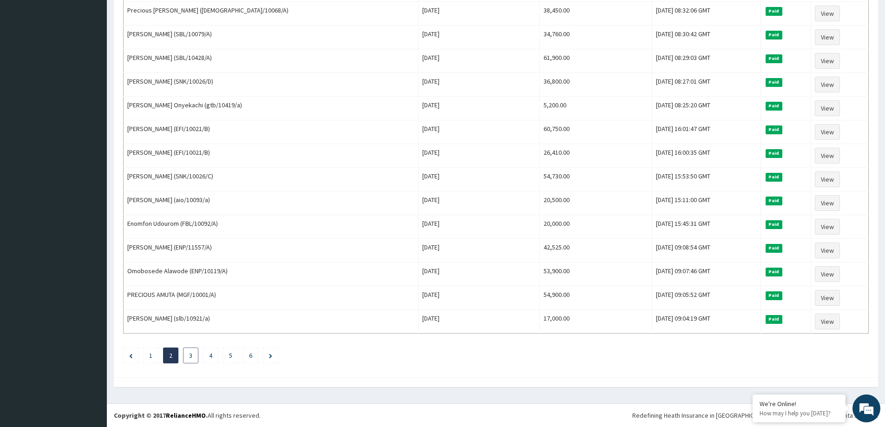
click at [188, 354] on li "3" at bounding box center [190, 356] width 15 height 16
click at [189, 360] on li "3" at bounding box center [190, 356] width 15 height 16
click at [192, 355] on link "3" at bounding box center [190, 355] width 3 height 8
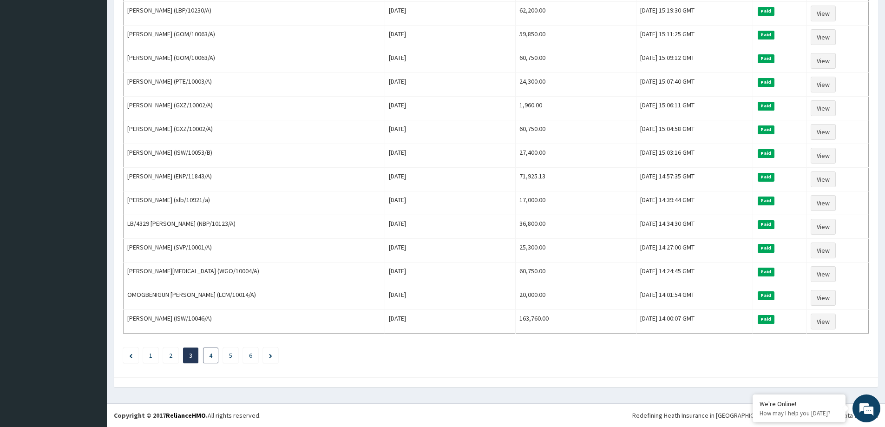
click at [207, 355] on li "4" at bounding box center [210, 356] width 15 height 16
click at [213, 354] on li "4" at bounding box center [210, 356] width 15 height 16
click at [213, 353] on li "4" at bounding box center [210, 356] width 15 height 16
click at [213, 361] on li "4" at bounding box center [210, 356] width 15 height 16
click at [210, 354] on link "4" at bounding box center [210, 355] width 3 height 8
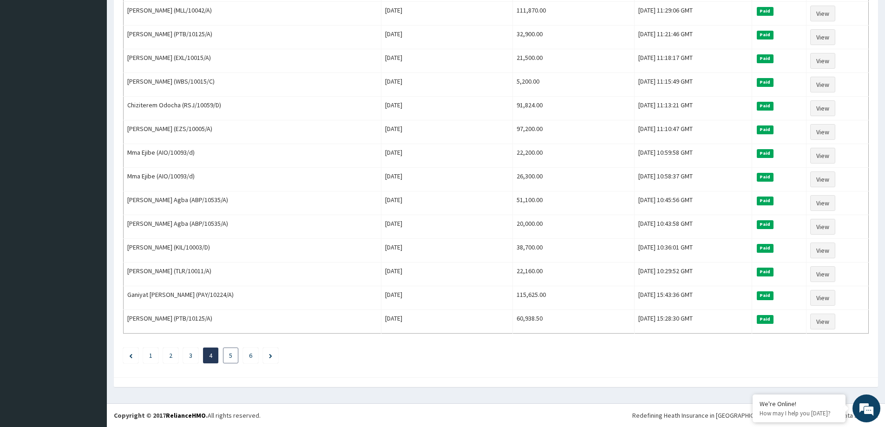
click at [230, 353] on link "5" at bounding box center [230, 355] width 3 height 8
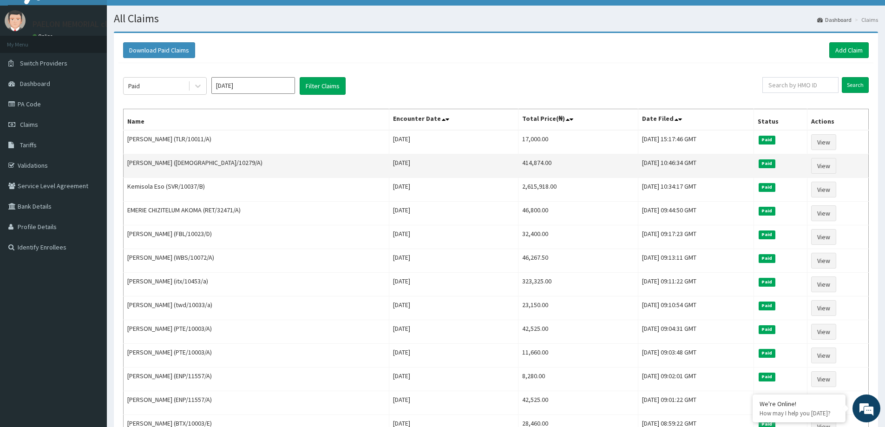
scroll to position [46, 0]
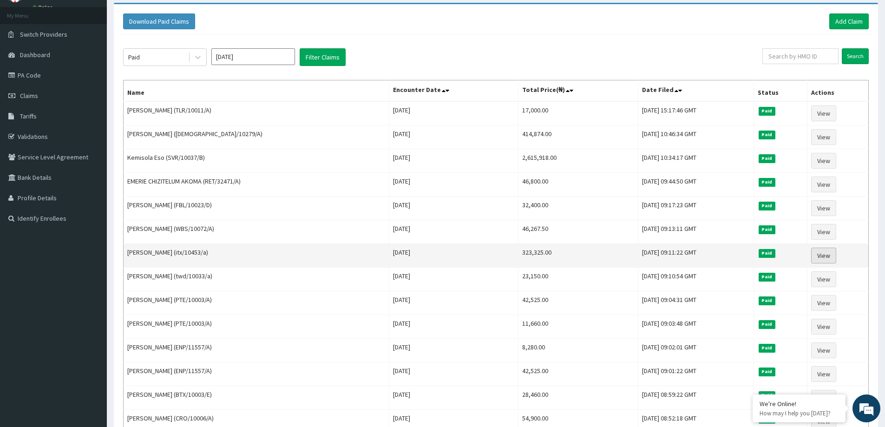
click at [834, 253] on link "View" at bounding box center [823, 256] width 25 height 16
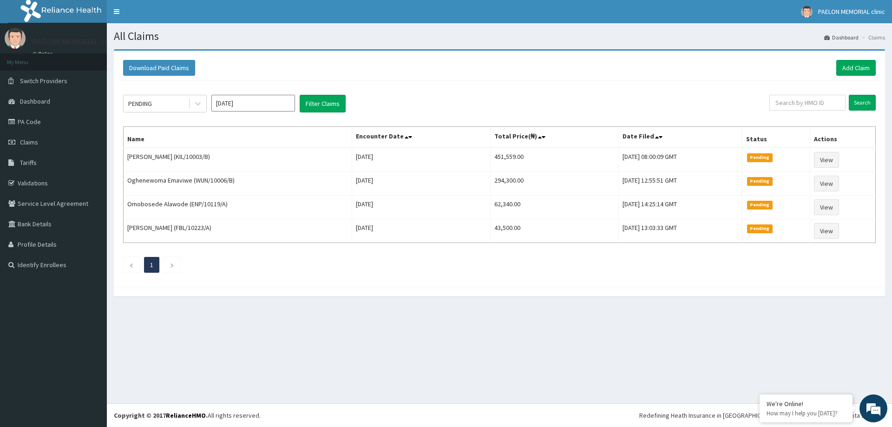
click at [276, 105] on input "[DATE]" at bounding box center [253, 103] width 84 height 17
